Goal: Browse casually

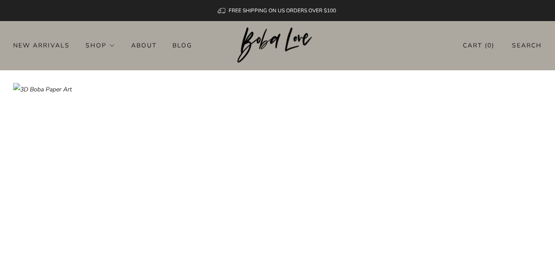
click at [244, 40] on img at bounding box center [277, 45] width 80 height 36
drag, startPoint x: 244, startPoint y: 40, endPoint x: 226, endPoint y: 39, distance: 18.9
click at [228, 37] on header "0 New Arrivals Shop Apparel All Apparel Shirts Hoodies & Sweaters Bottoms" at bounding box center [277, 45] width 555 height 49
click at [224, 40] on div "New Arrivals Shop Apparel All Apparel Shirts Hoodies & Sweaters Bottoms Hats Ba…" at bounding box center [277, 45] width 555 height 14
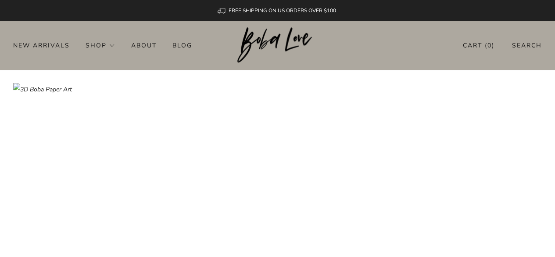
click at [224, 40] on div "New Arrivals Shop Apparel All Apparel Shirts Hoodies & Sweaters Bottoms Hats Ba…" at bounding box center [277, 45] width 555 height 14
click at [219, 44] on div "New Arrivals Shop Apparel All Apparel Shirts Hoodies & Sweaters Bottoms Hats Ba…" at bounding box center [277, 45] width 555 height 14
